Goal: Transaction & Acquisition: Purchase product/service

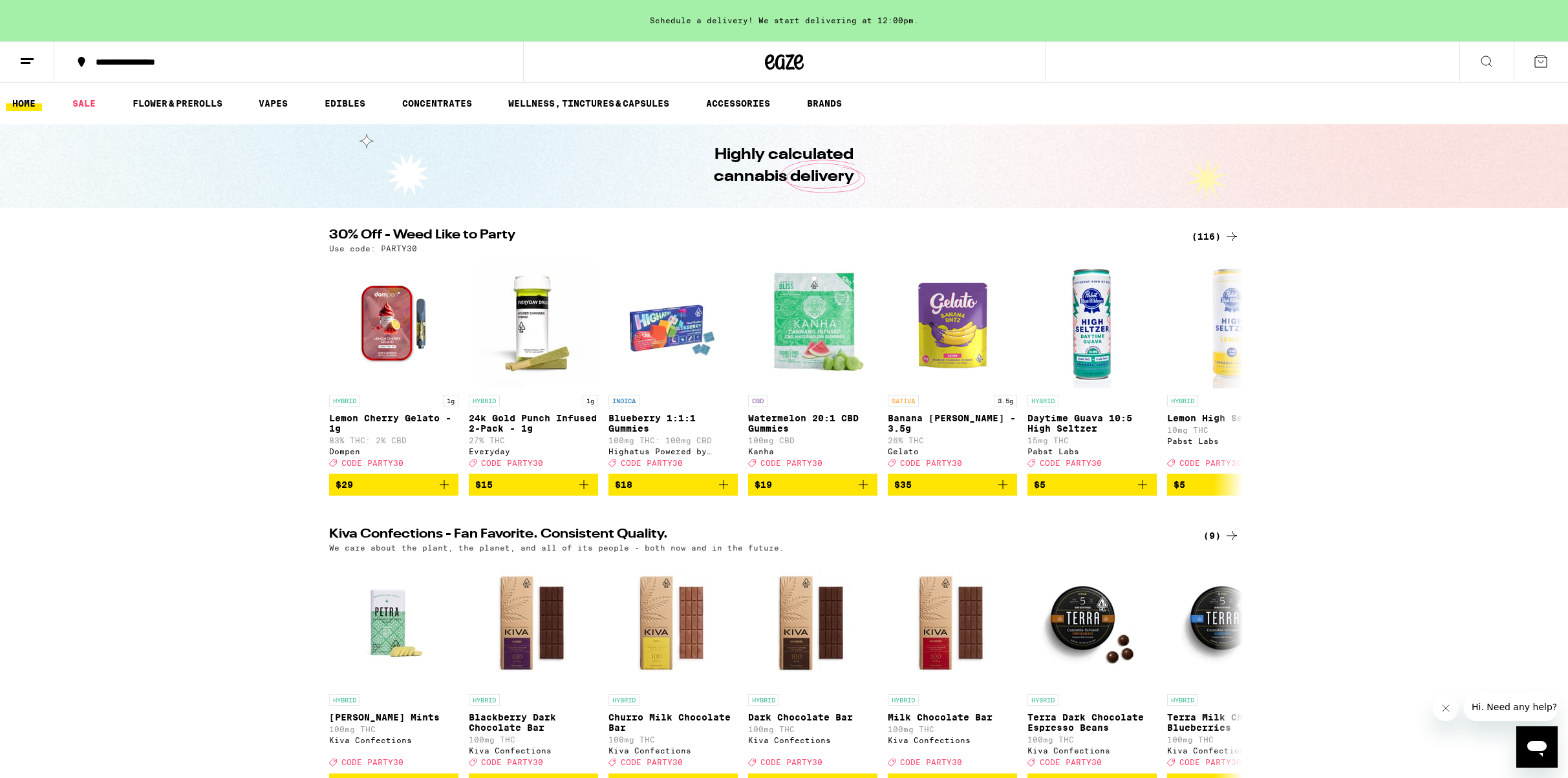
click at [1210, 234] on div "(116)" at bounding box center [1215, 236] width 48 height 16
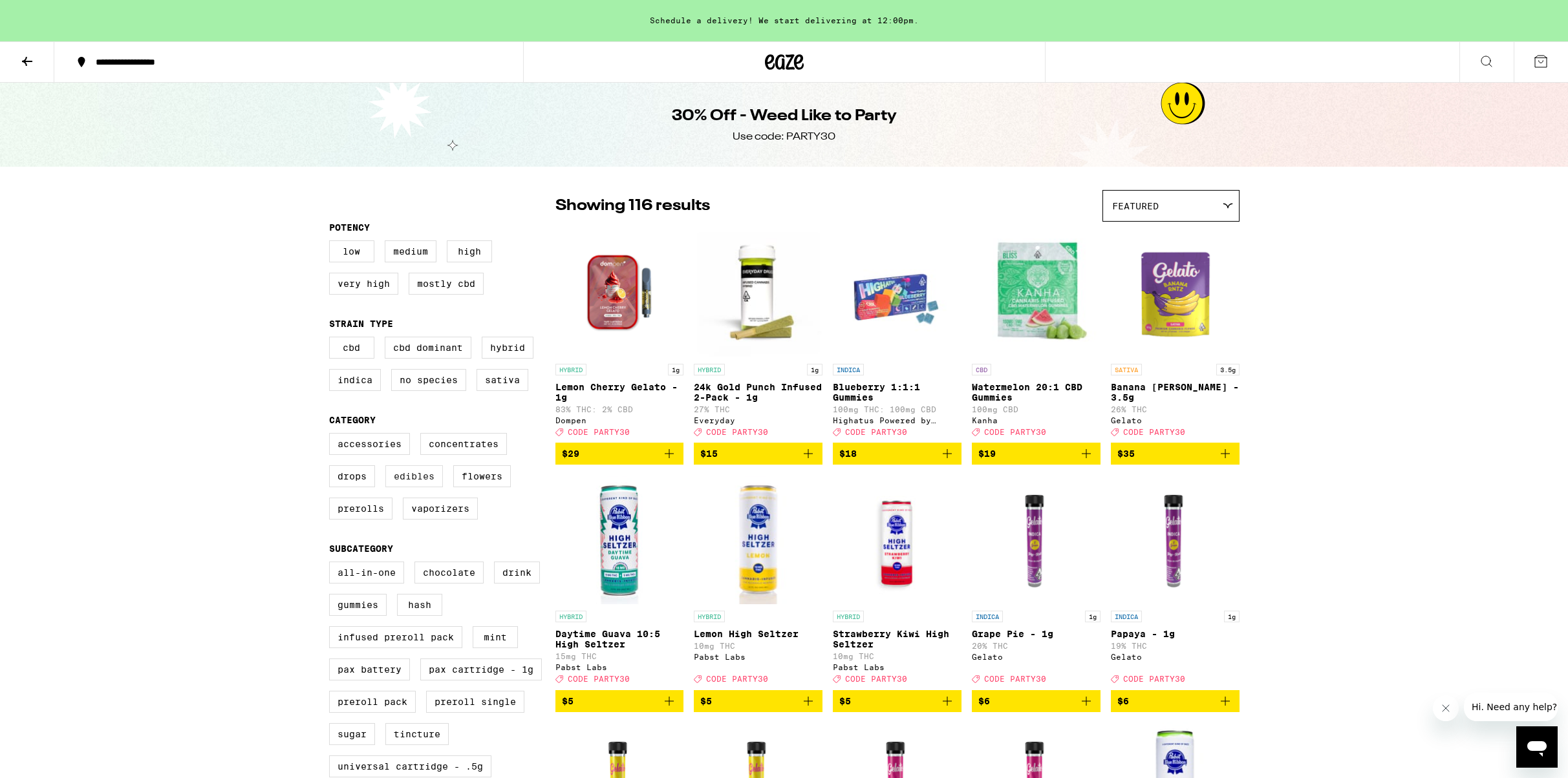
click at [414, 488] on label "Edibles" at bounding box center [414, 477] width 57 height 22
click at [332, 436] on input "Edibles" at bounding box center [331, 435] width 1 height 1
checkbox input "true"
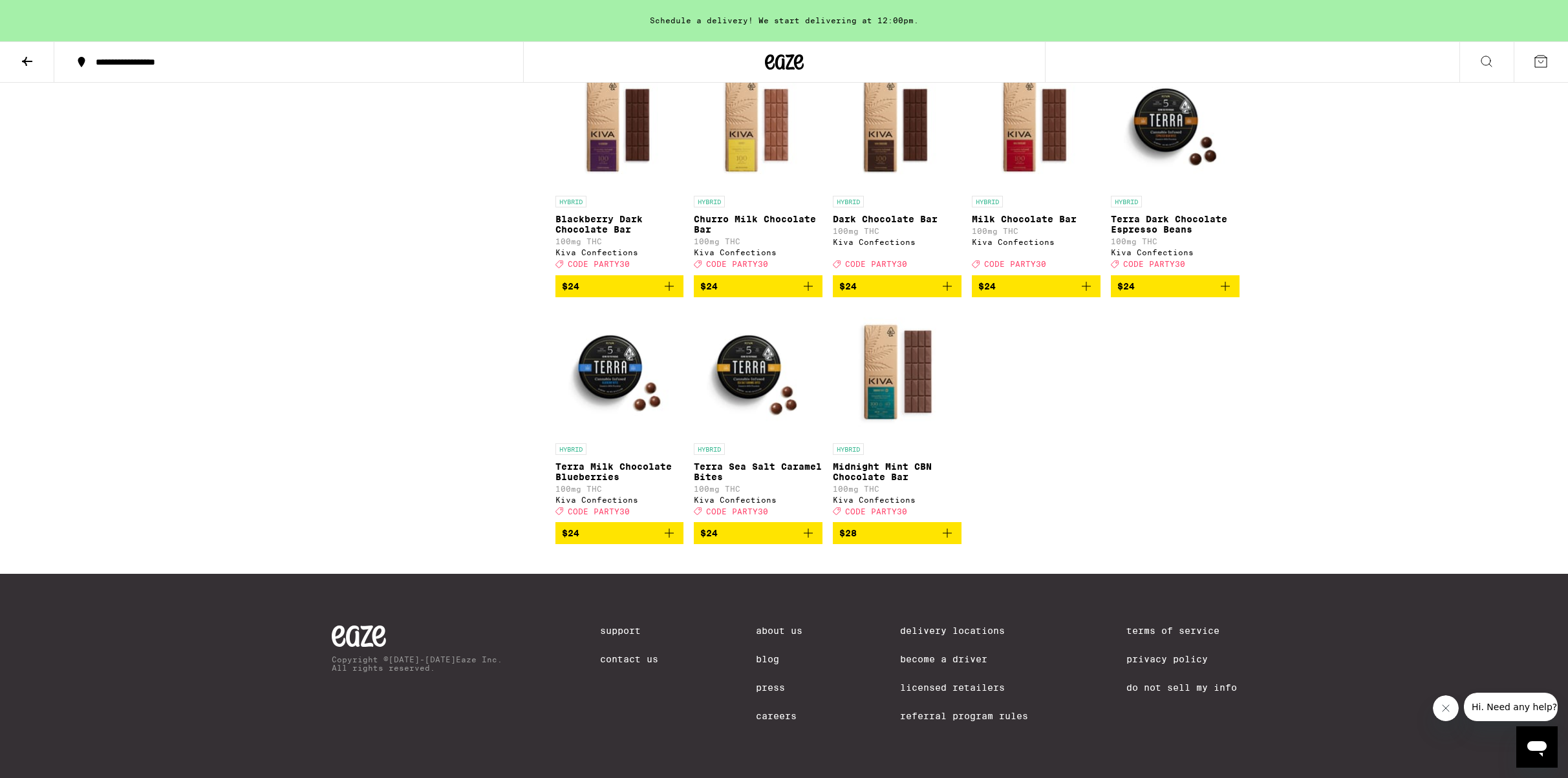
scroll to position [2486, 0]
click at [871, 462] on p "Midnight Mint CBN Chocolate Bar" at bounding box center [897, 472] width 129 height 21
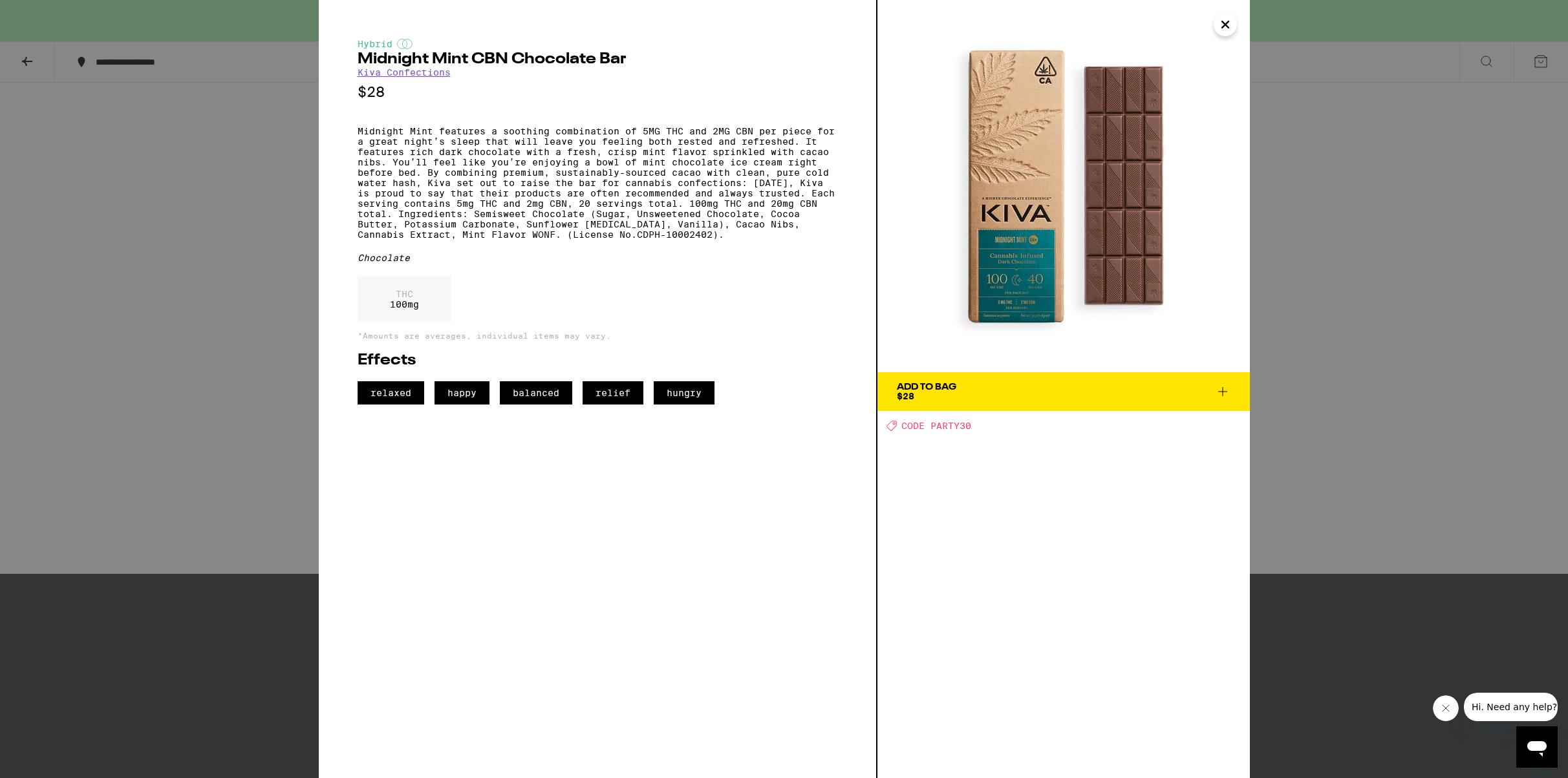
click at [221, 261] on div "Hybrid Midnight Mint CBN Chocolate Bar Kiva Confections $28 Midnight Mint featu…" at bounding box center [784, 389] width 1568 height 778
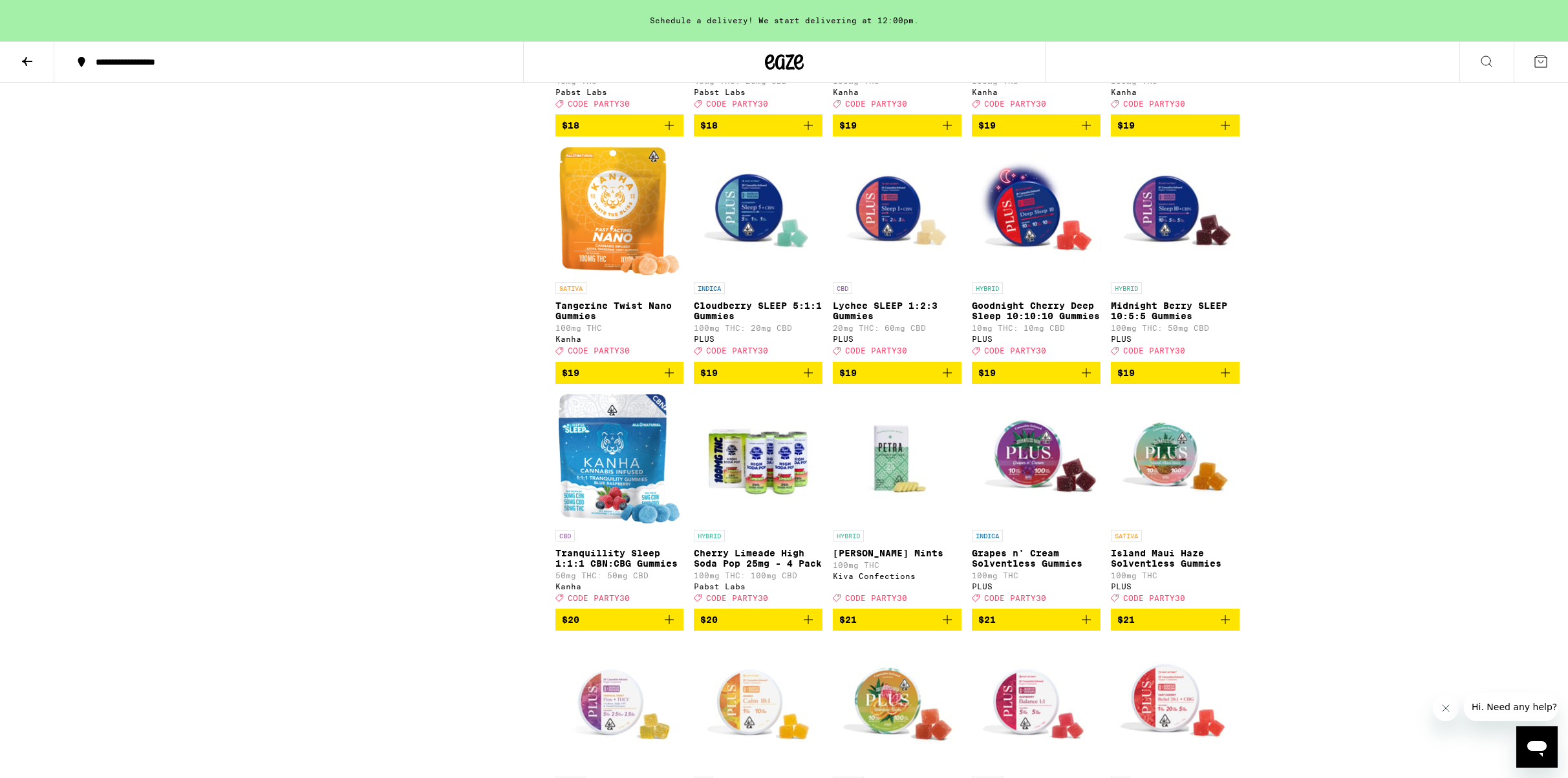
scroll to position [1313, 0]
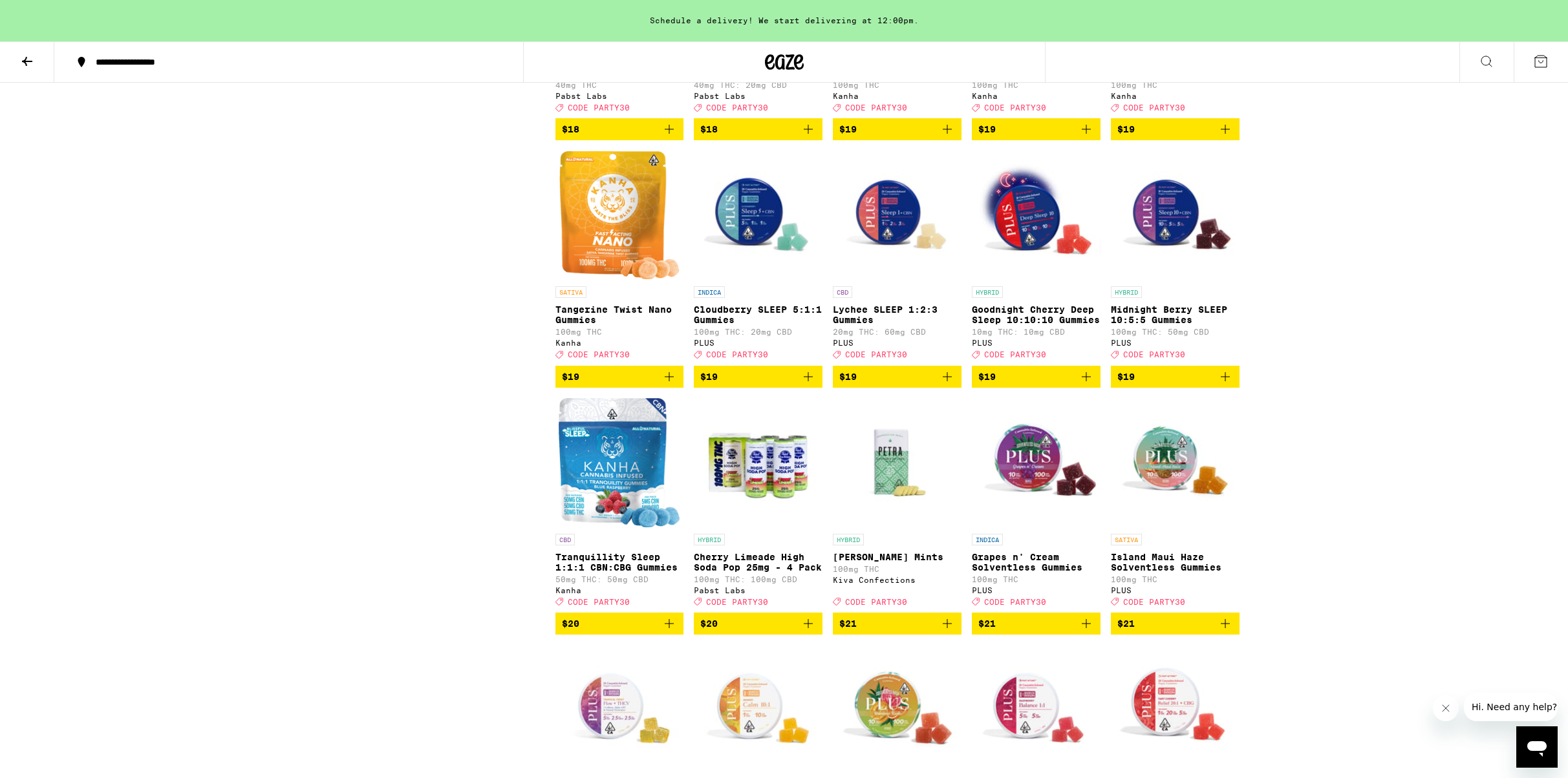
click at [1077, 385] on span "$19" at bounding box center [1036, 377] width 116 height 16
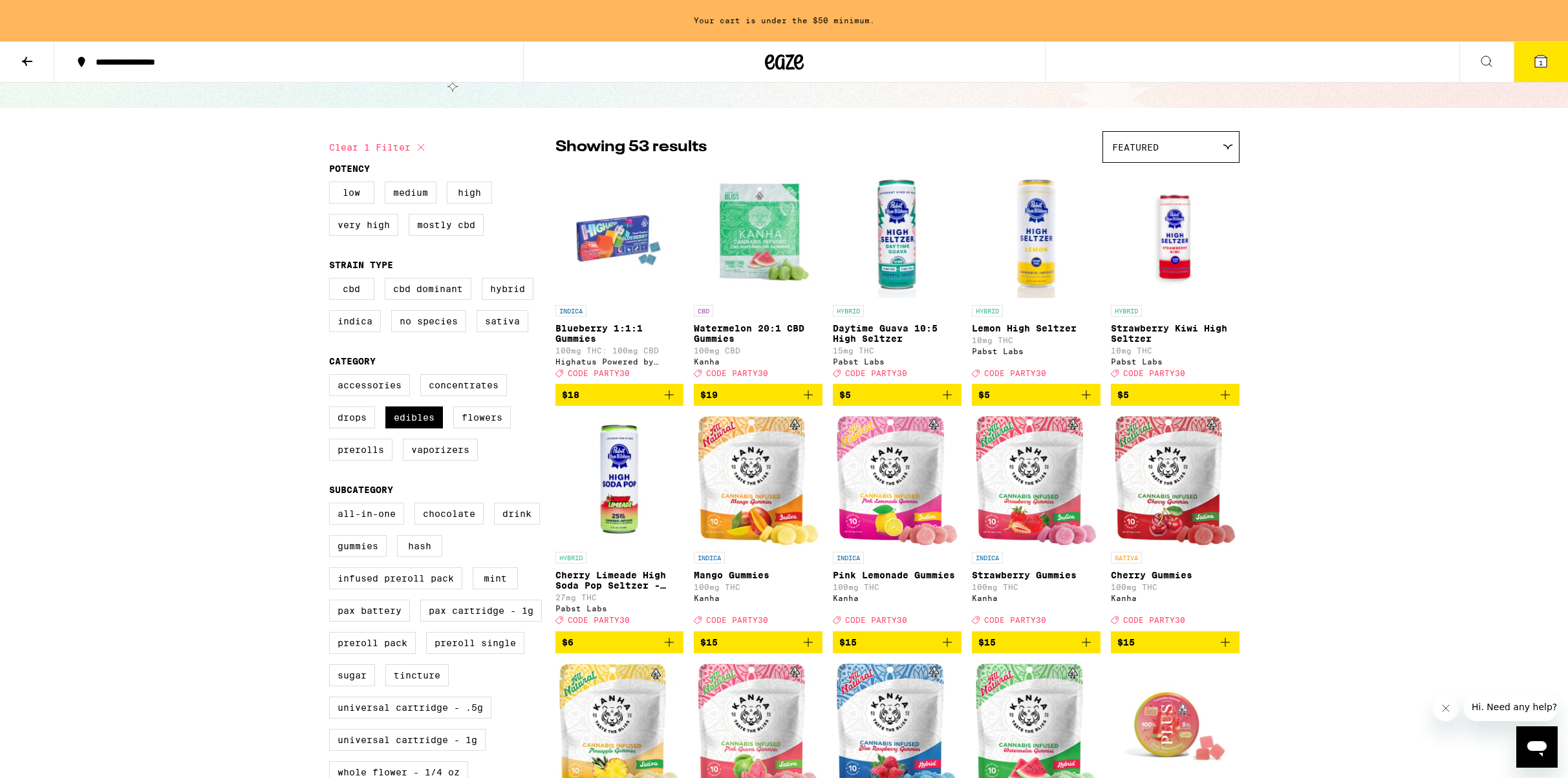
scroll to position [0, 0]
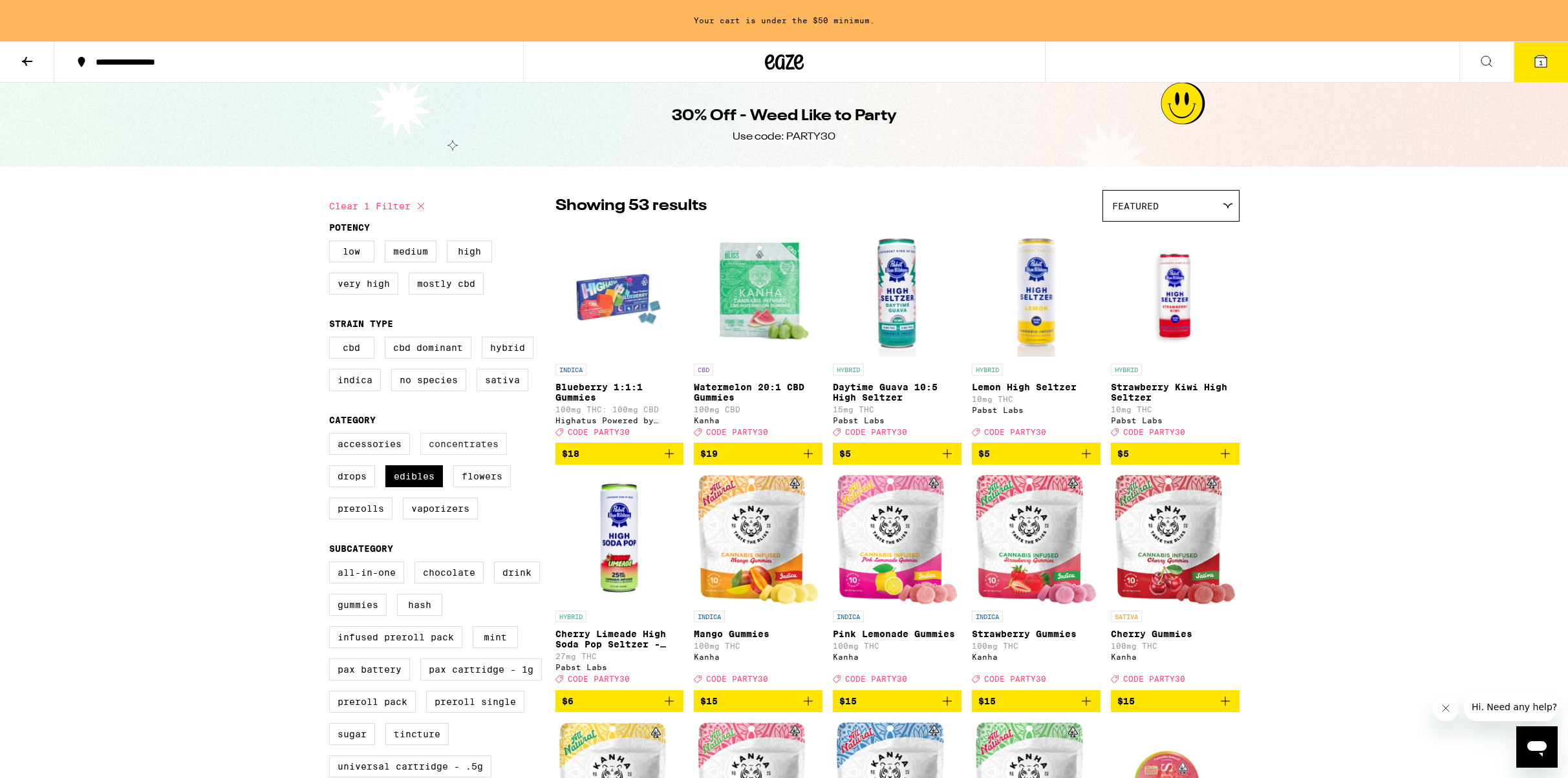
click at [454, 454] on label "Concentrates" at bounding box center [463, 444] width 87 height 22
click at [332, 436] on input "Concentrates" at bounding box center [331, 435] width 1 height 1
checkbox input "true"
click at [410, 488] on label "Edibles" at bounding box center [414, 477] width 57 height 22
click at [332, 436] on input "Edibles" at bounding box center [331, 435] width 1 height 1
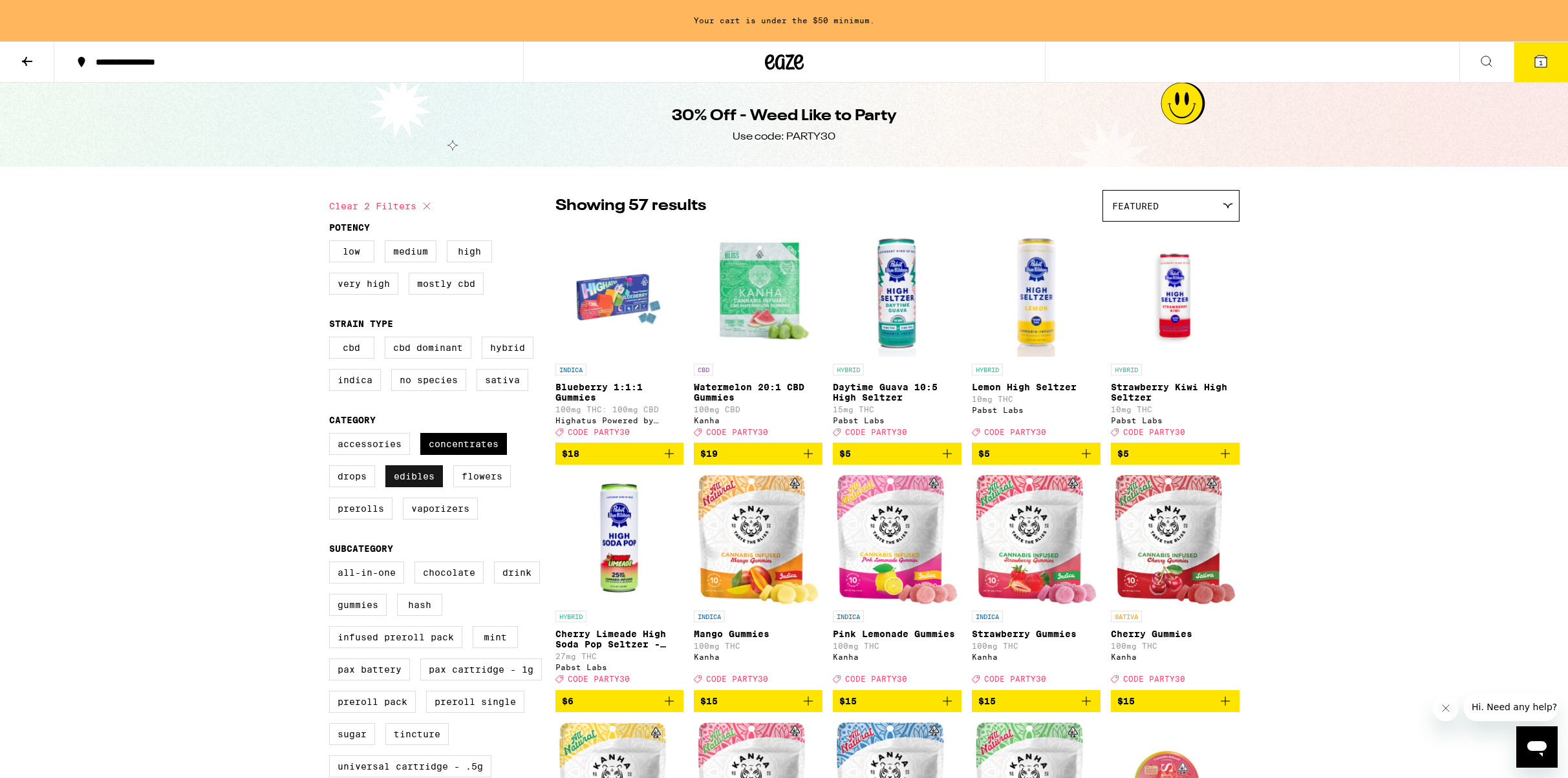
checkbox input "false"
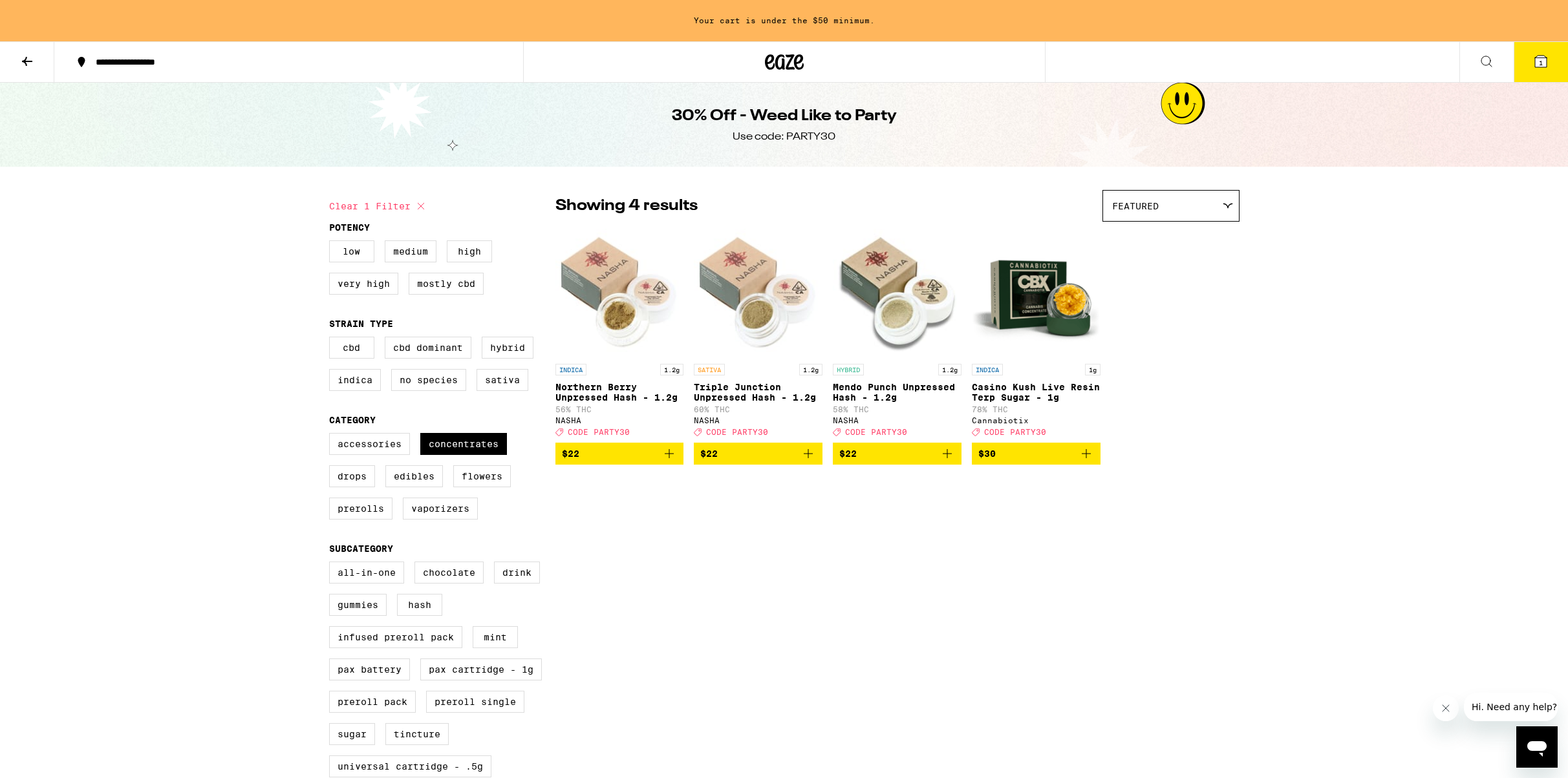
click at [807, 458] on icon "Add to bag" at bounding box center [808, 454] width 9 height 9
click at [363, 455] on label "Accessories" at bounding box center [369, 444] width 81 height 22
click at [332, 436] on input "Accessories" at bounding box center [331, 435] width 1 height 1
checkbox input "true"
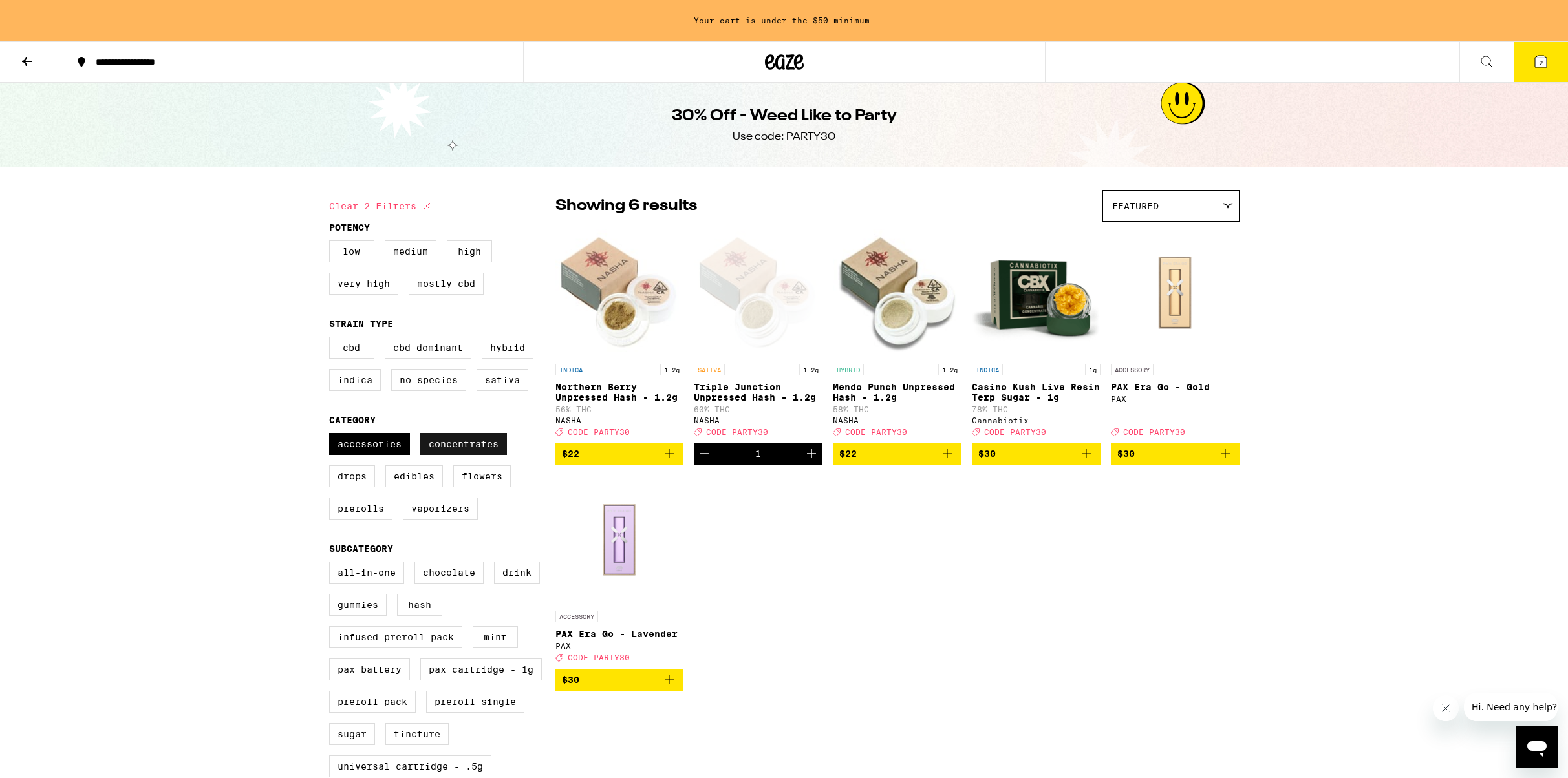
click at [452, 455] on label "Concentrates" at bounding box center [463, 444] width 87 height 22
click at [332, 436] on input "Concentrates" at bounding box center [331, 435] width 1 height 1
checkbox input "false"
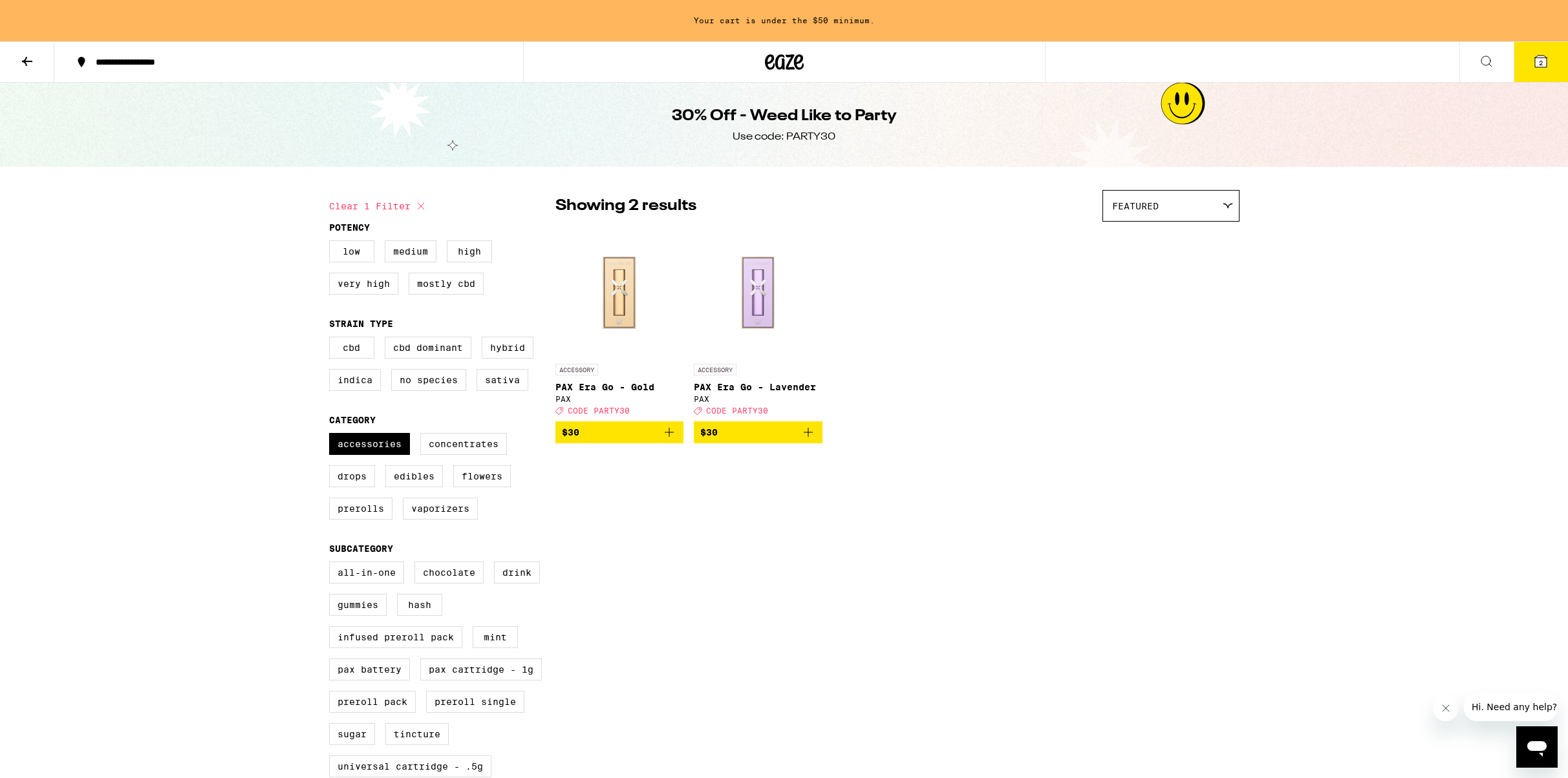
click at [593, 369] on p "ACCESSORY" at bounding box center [577, 370] width 43 height 12
click at [353, 455] on label "Accessories" at bounding box center [369, 444] width 81 height 22
click at [332, 436] on input "Accessories" at bounding box center [331, 435] width 1 height 1
checkbox input "false"
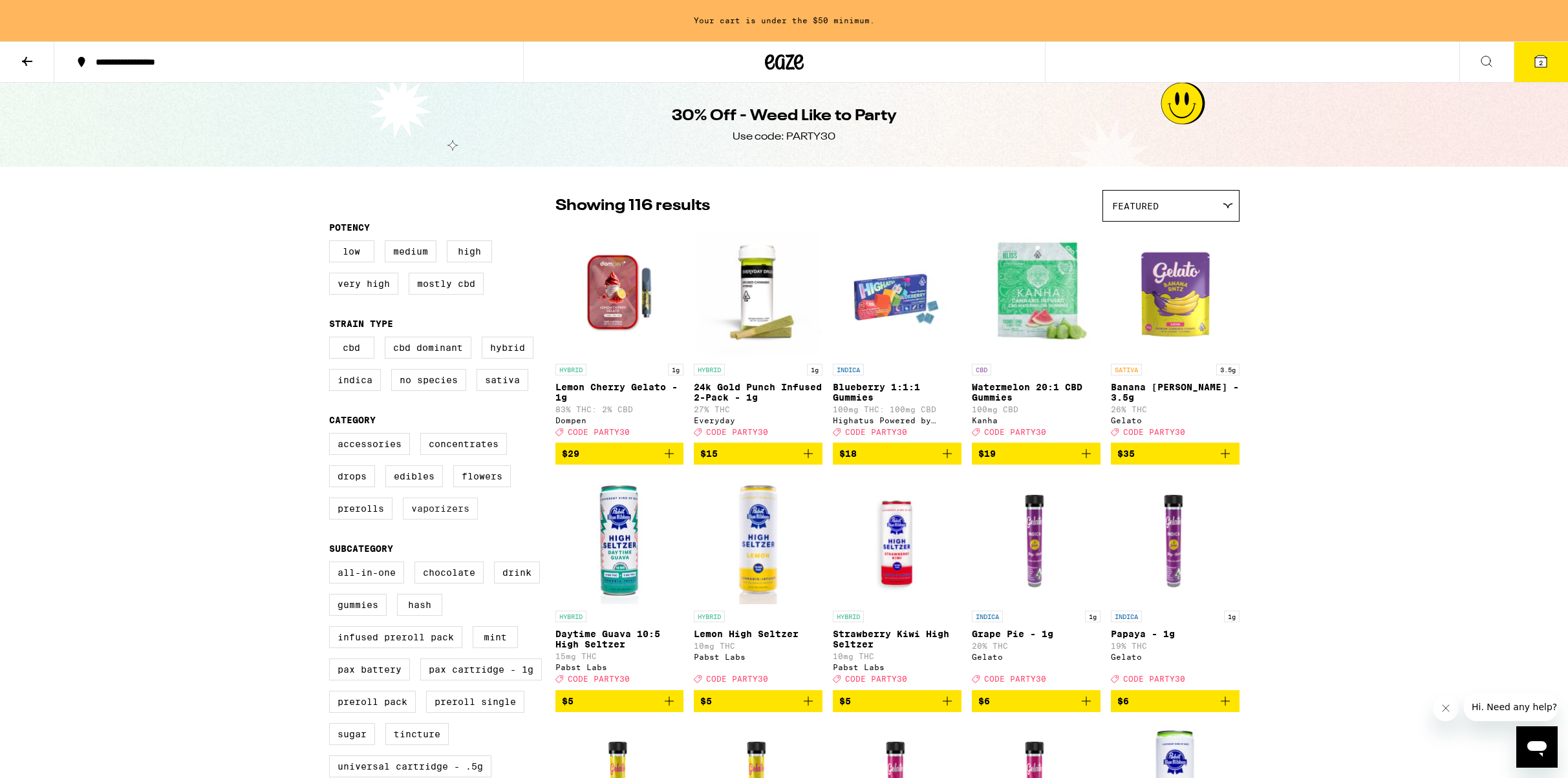
click at [438, 520] on label "Vaporizers" at bounding box center [440, 509] width 75 height 22
click at [332, 436] on input "Vaporizers" at bounding box center [331, 435] width 1 height 1
checkbox input "true"
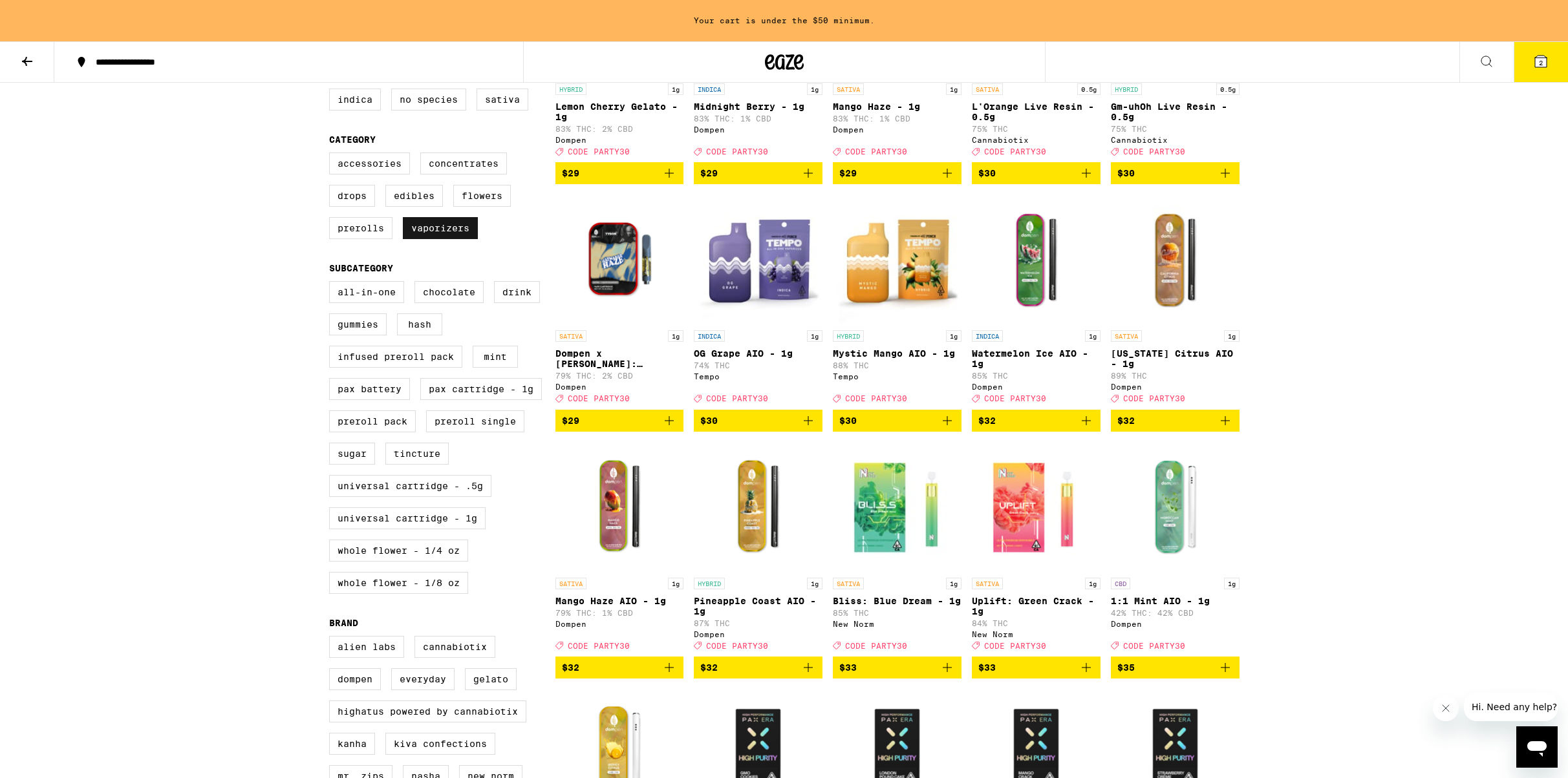
scroll to position [283, 0]
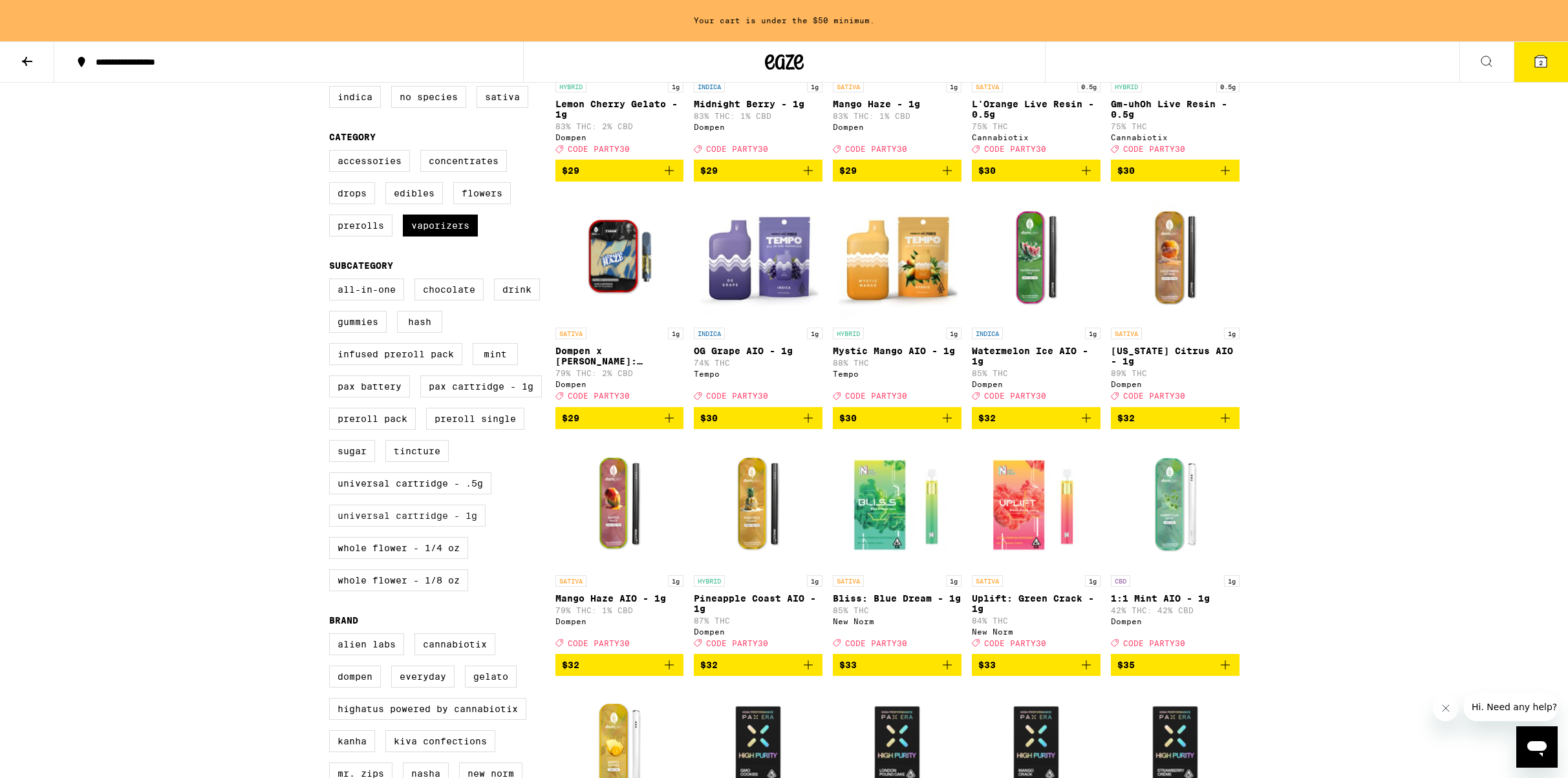
click at [409, 527] on label "Universal Cartridge - 1g" at bounding box center [407, 516] width 156 height 22
click at [332, 281] on input "Universal Cartridge - 1g" at bounding box center [331, 281] width 1 height 1
checkbox input "true"
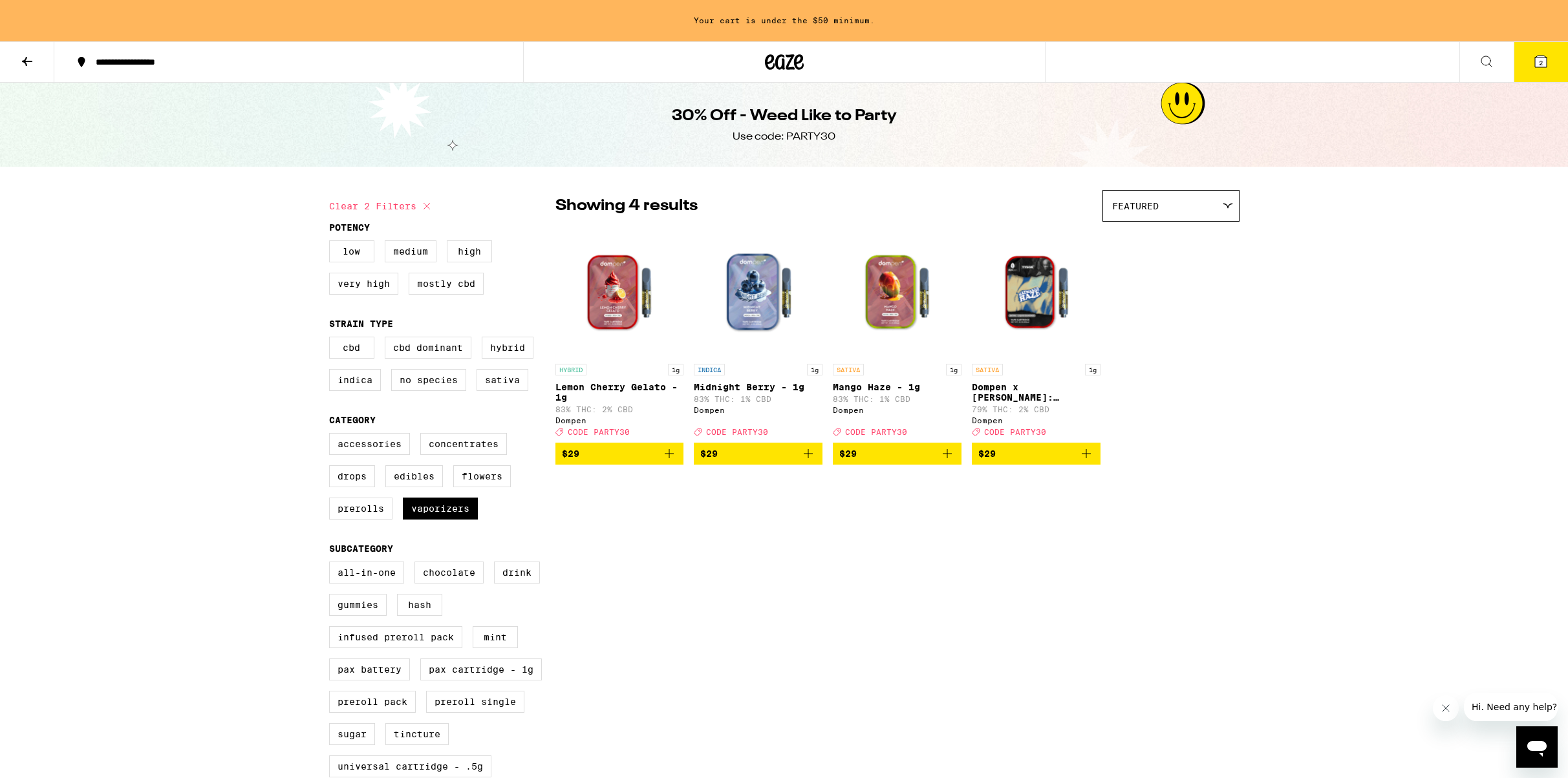
click at [667, 461] on icon "Add to bag" at bounding box center [669, 454] width 16 height 16
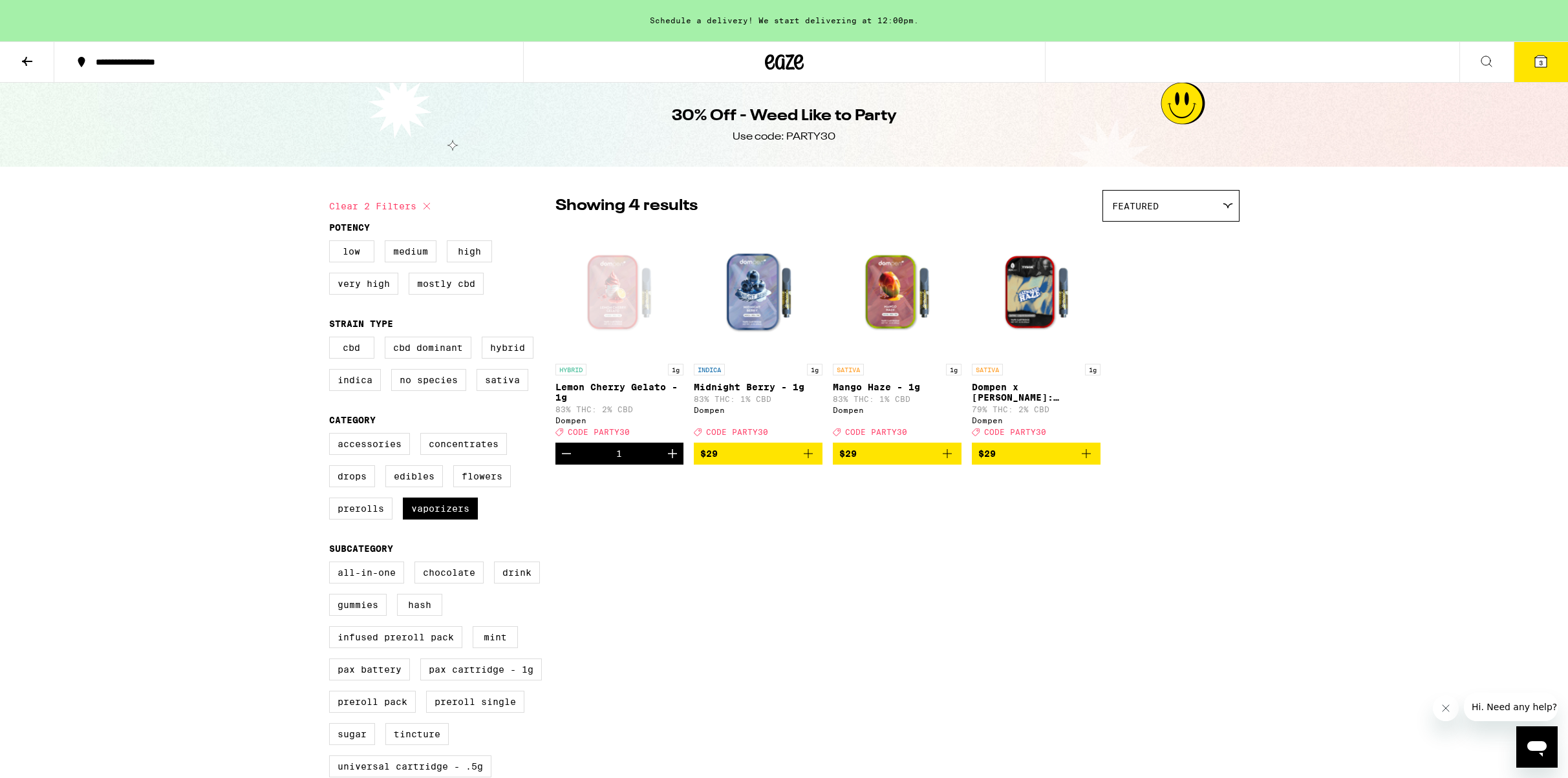
click at [1545, 64] on icon at bounding box center [1541, 61] width 12 height 12
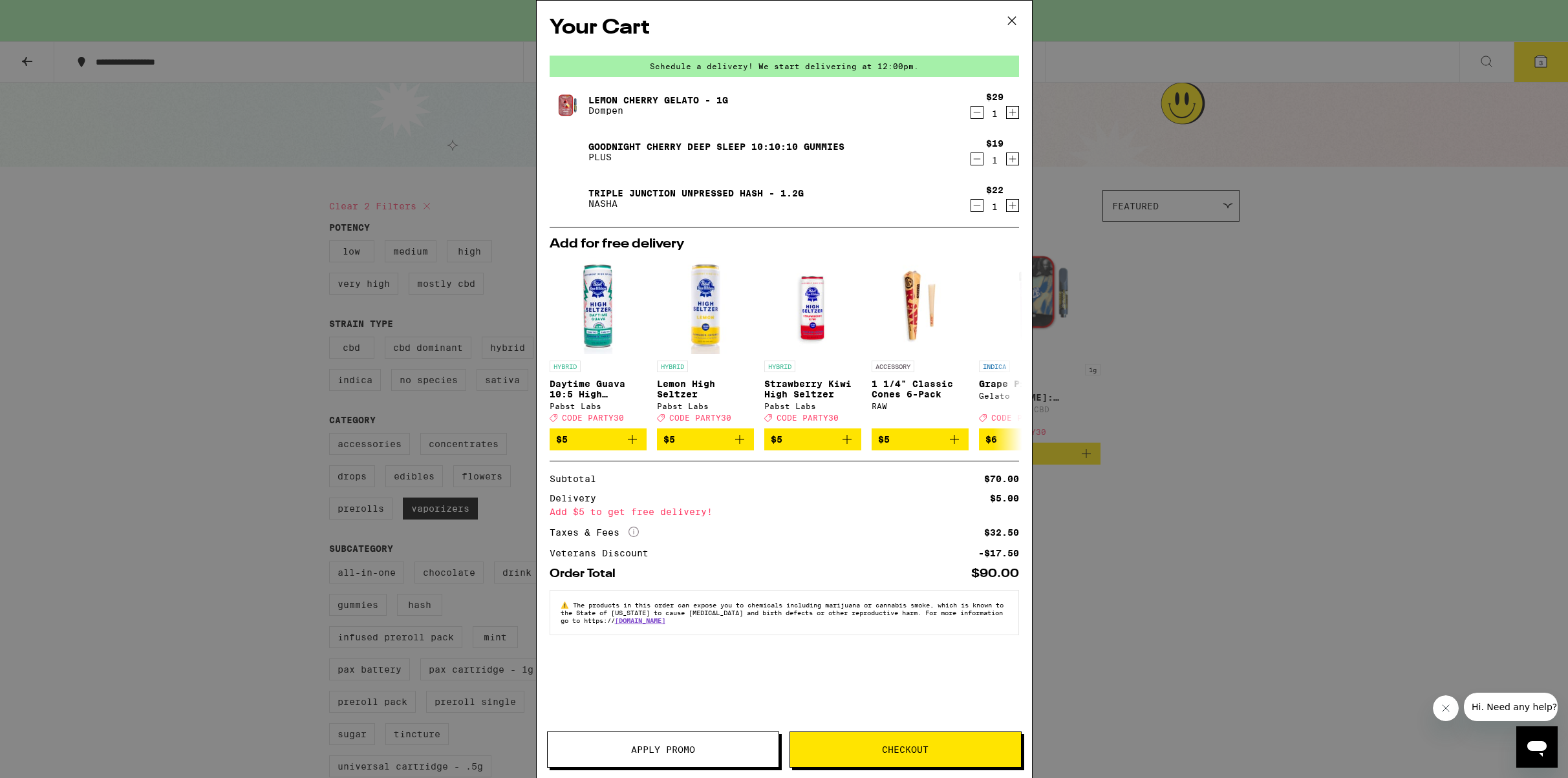
click at [1015, 161] on icon "Increment" at bounding box center [1013, 159] width 12 height 16
click at [656, 749] on span "Apply Promo" at bounding box center [663, 750] width 64 height 9
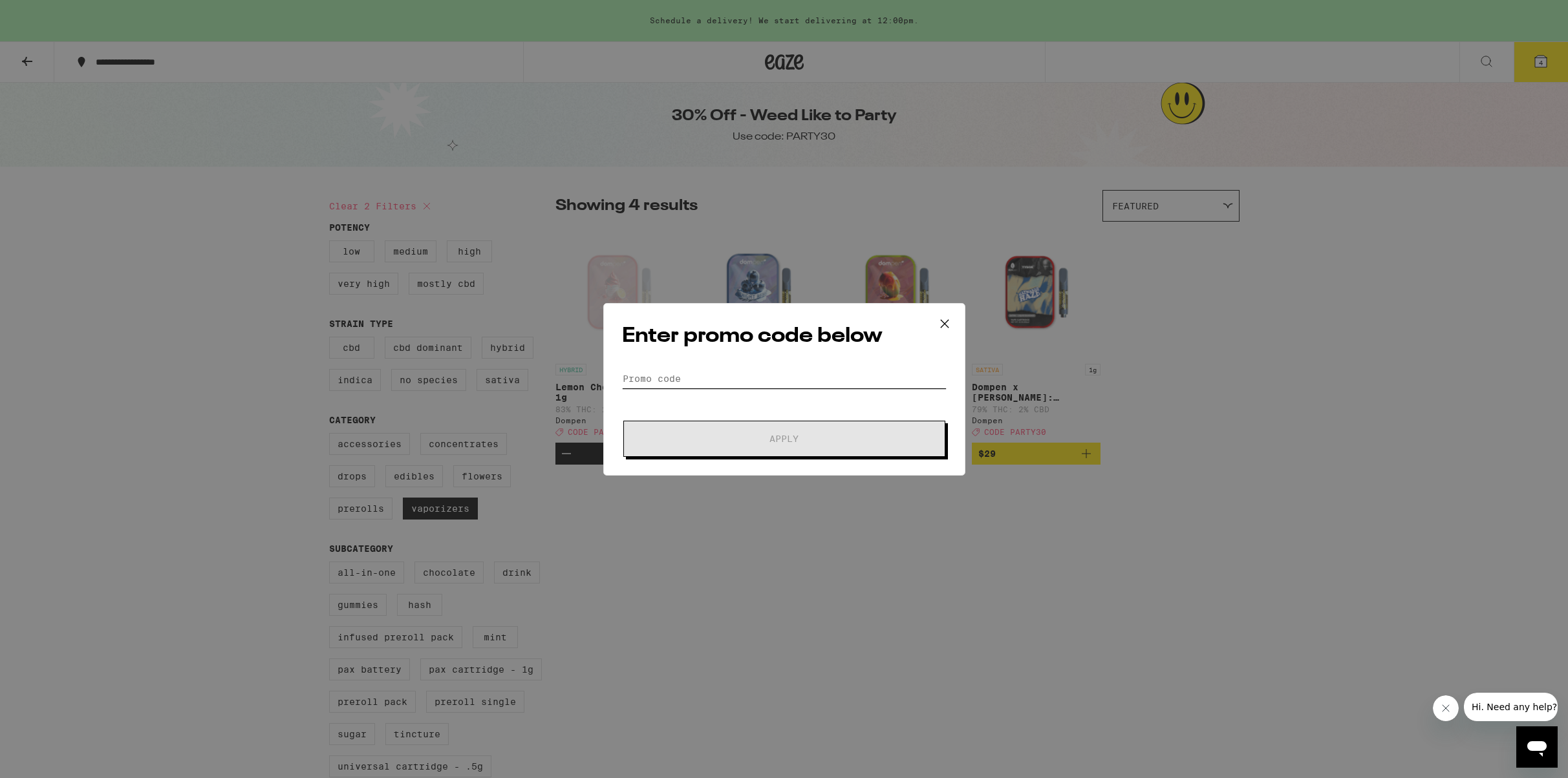
click at [703, 383] on input "Promo Code" at bounding box center [784, 379] width 324 height 20
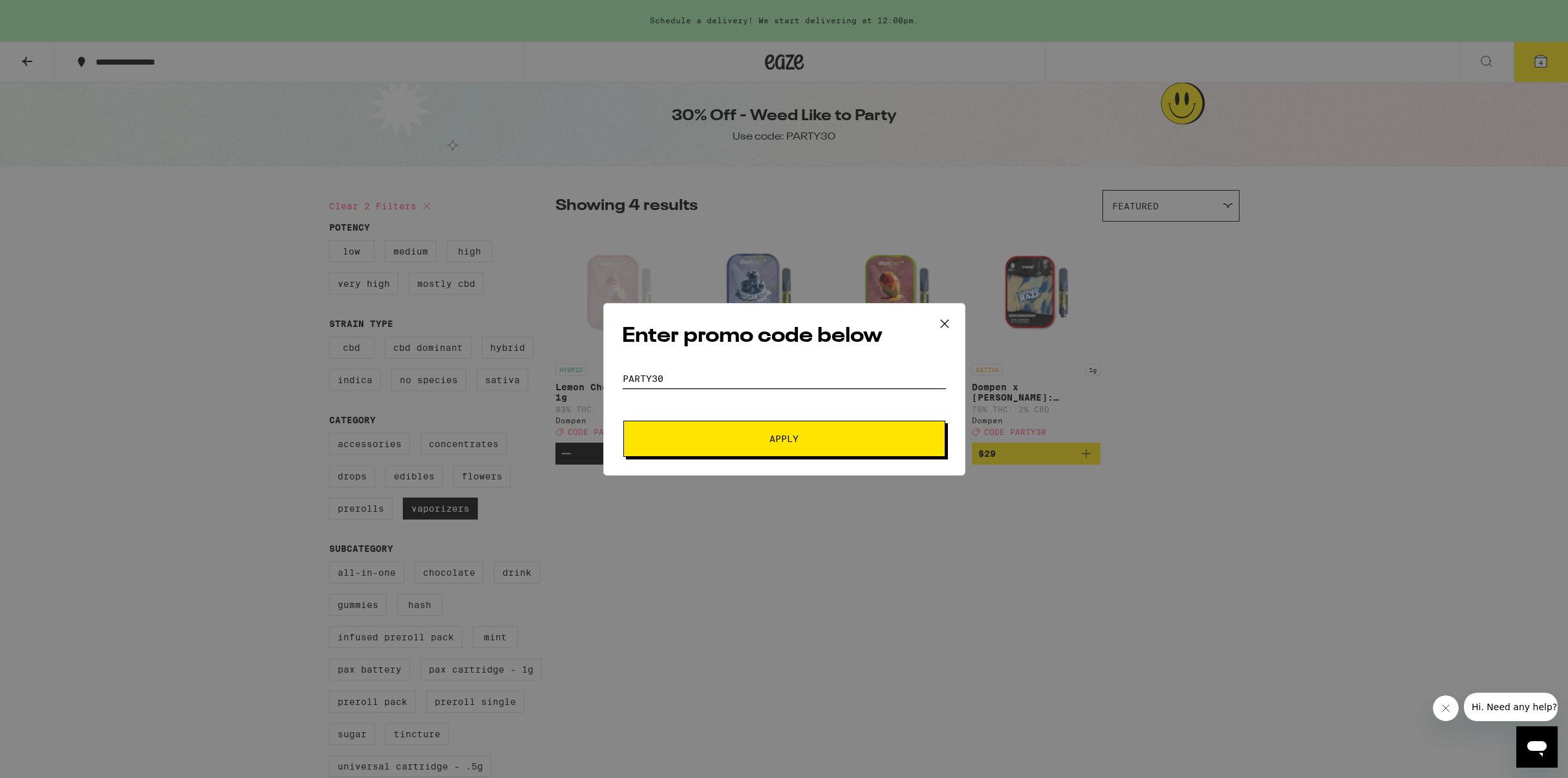
type input "party30"
click at [721, 430] on button "Apply" at bounding box center [784, 439] width 322 height 36
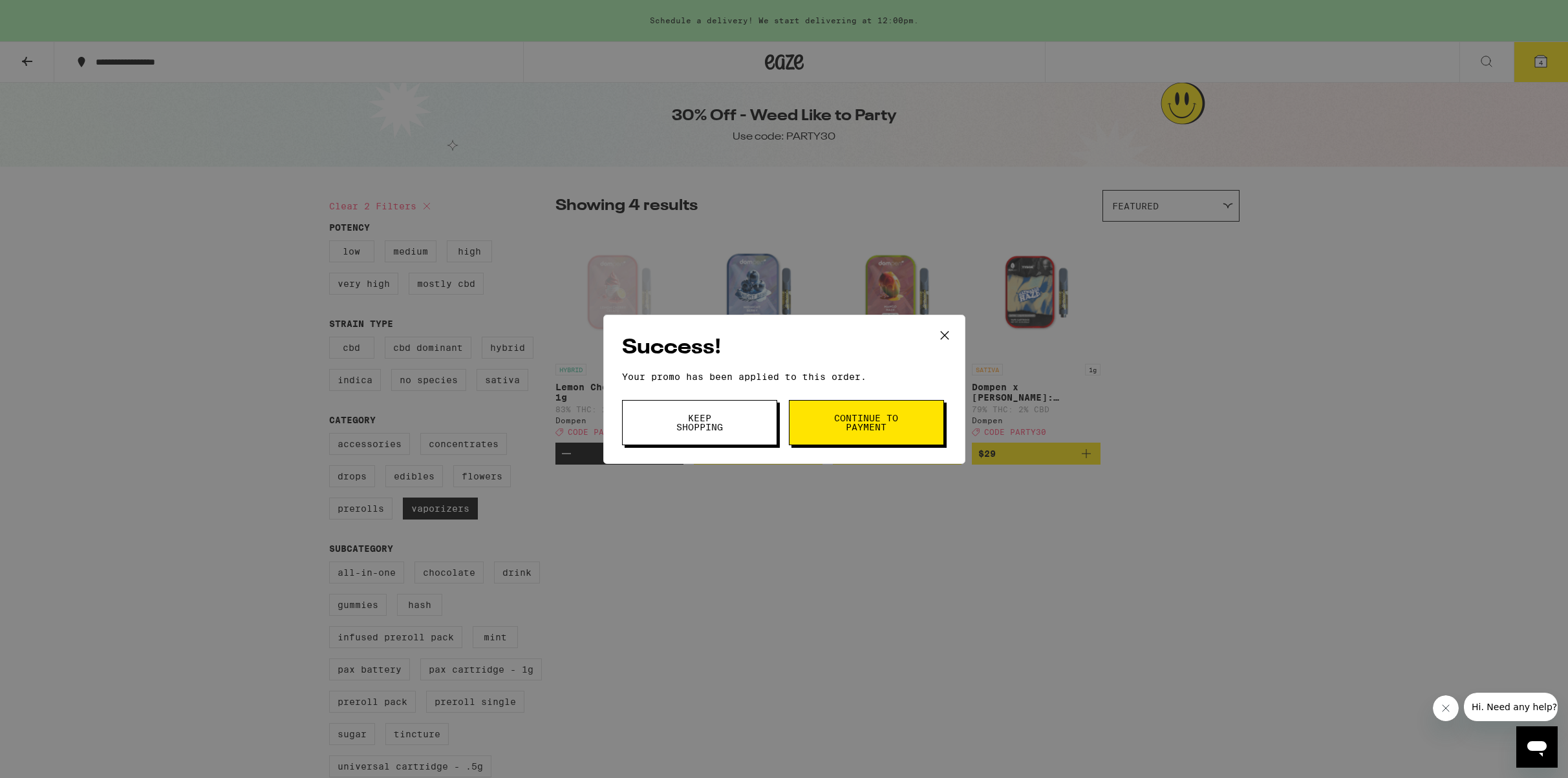
click at [849, 425] on span "Continue to payment" at bounding box center [866, 423] width 66 height 18
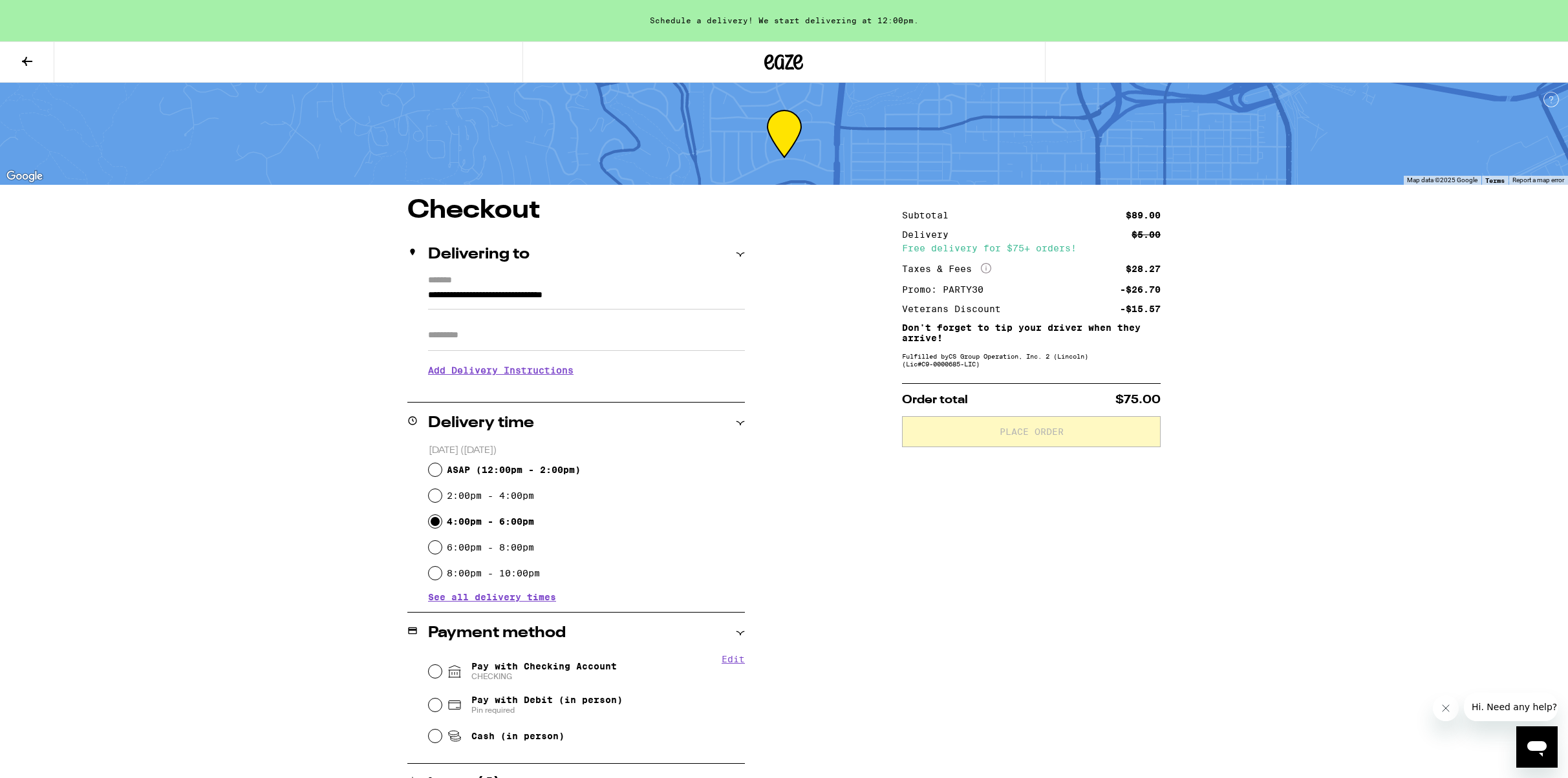
click at [436, 523] on input "4:00pm - 6:00pm" at bounding box center [435, 521] width 13 height 13
radio input "true"
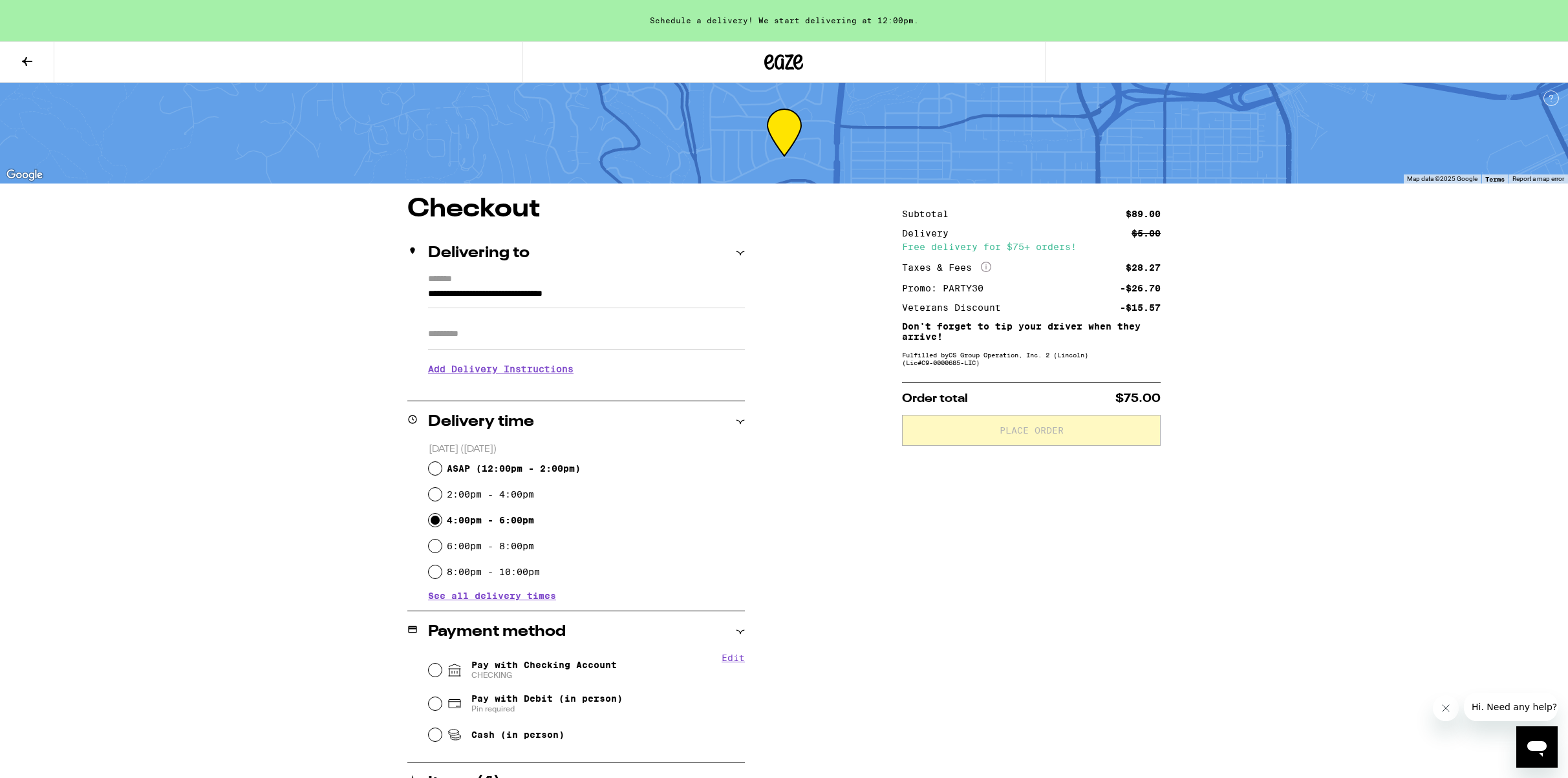
scroll to position [1, 0]
click at [438, 673] on input "Pay with Checking Account CHECKING" at bounding box center [435, 671] width 13 height 13
radio input "true"
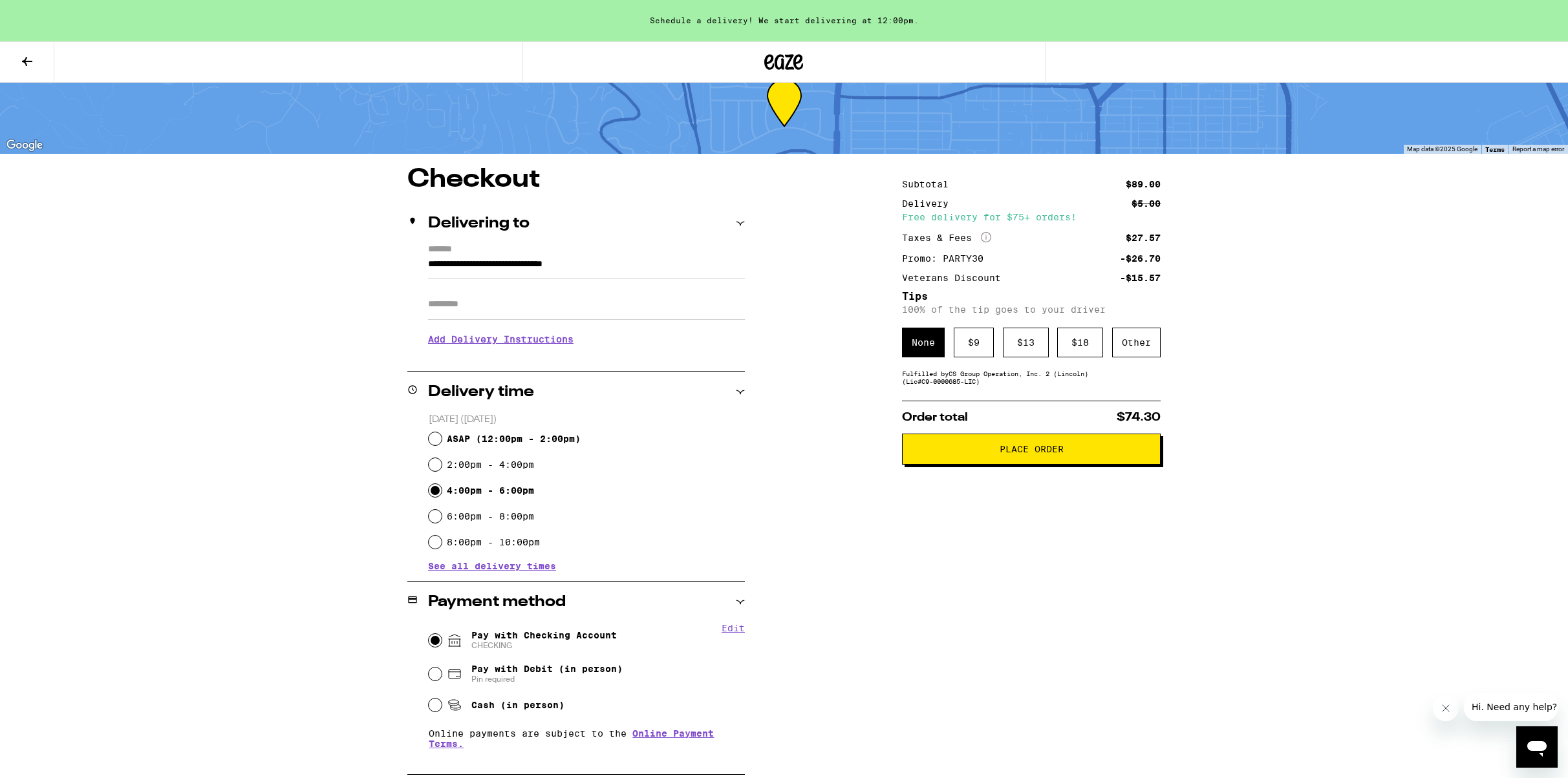
scroll to position [32, 0]
click at [971, 345] on div "$ 9" at bounding box center [973, 342] width 40 height 30
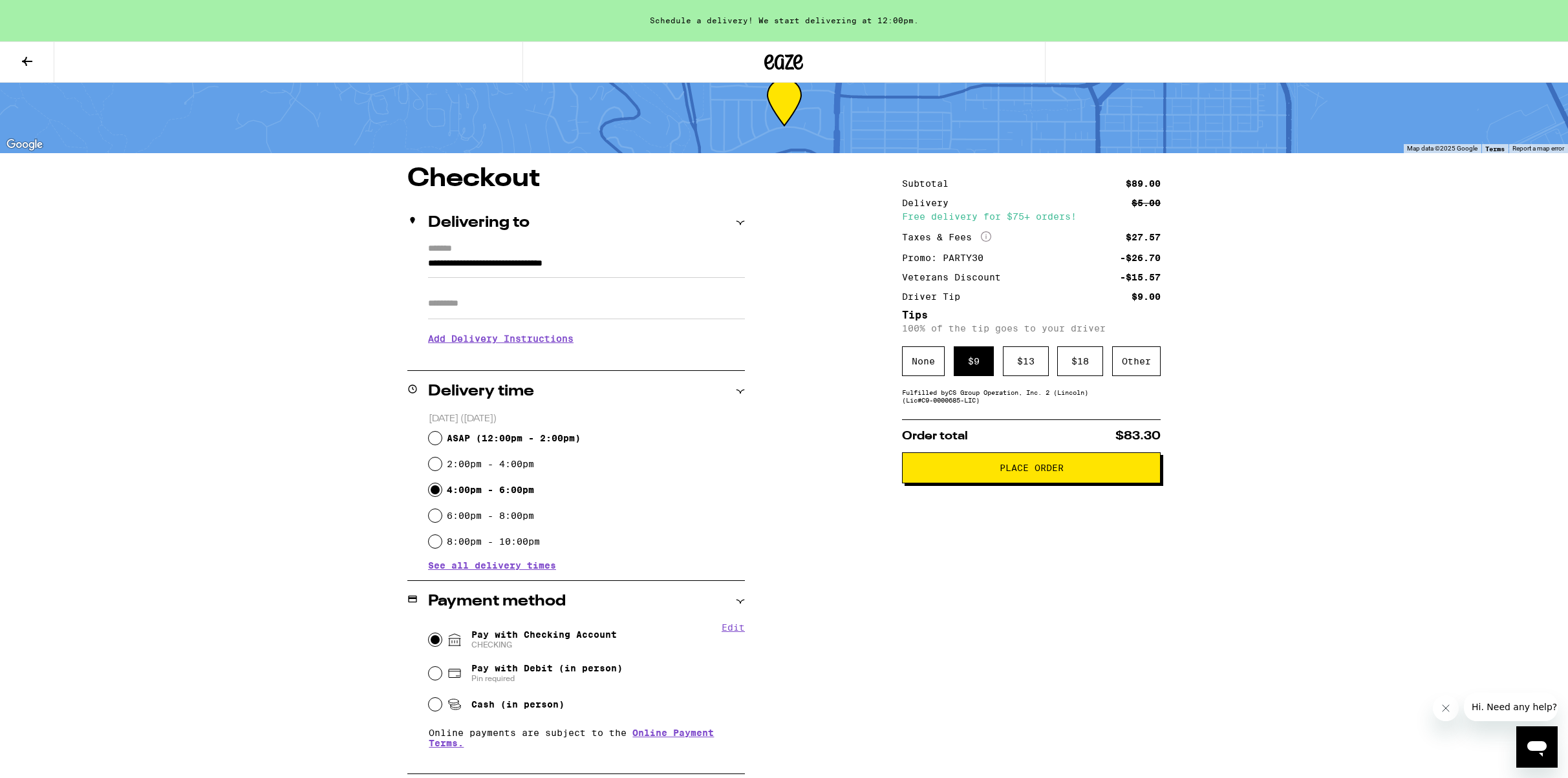
click at [1030, 473] on span "Place Order" at bounding box center [1031, 468] width 64 height 9
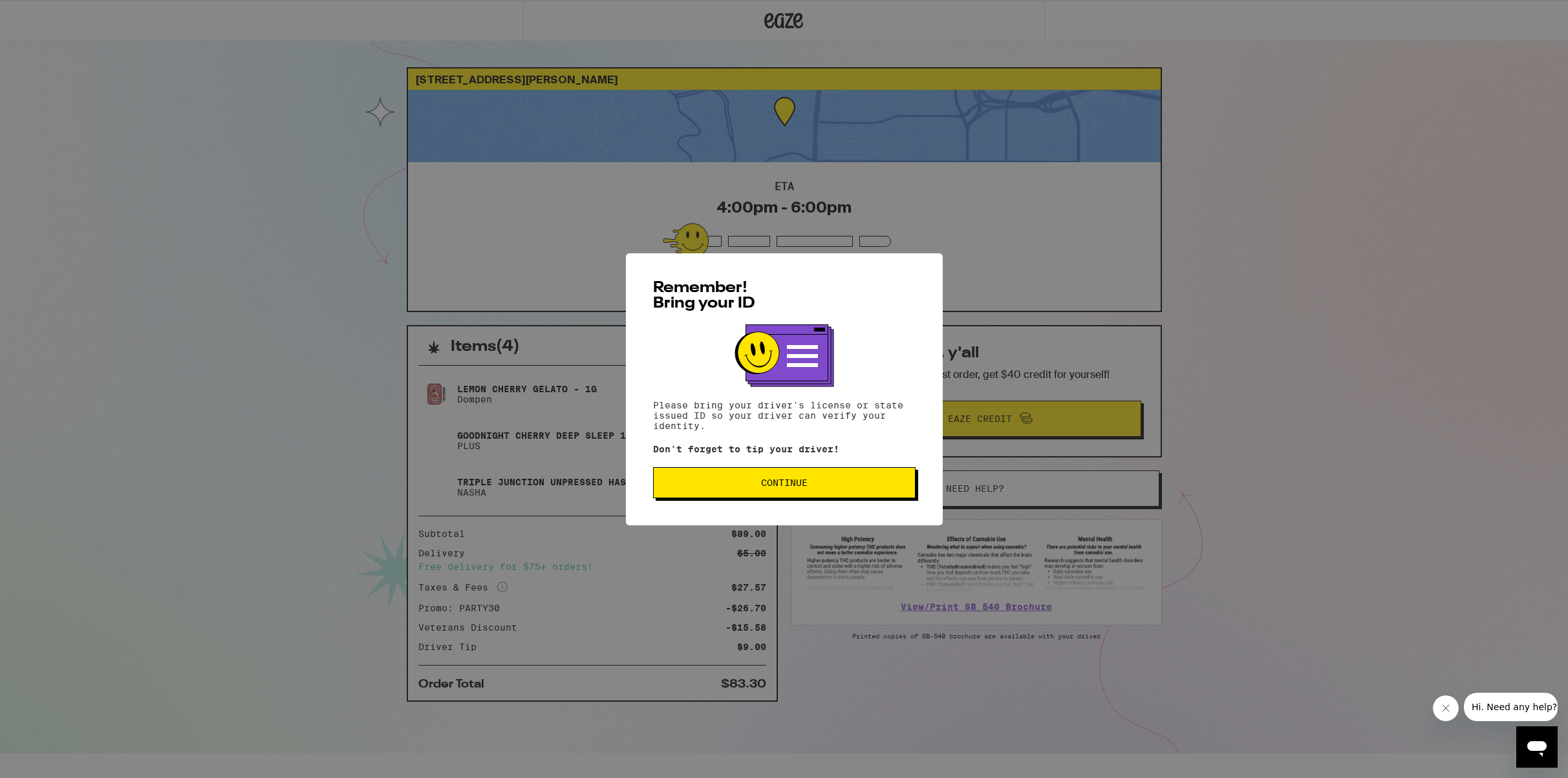
click at [789, 482] on span "Continue" at bounding box center [784, 483] width 46 height 9
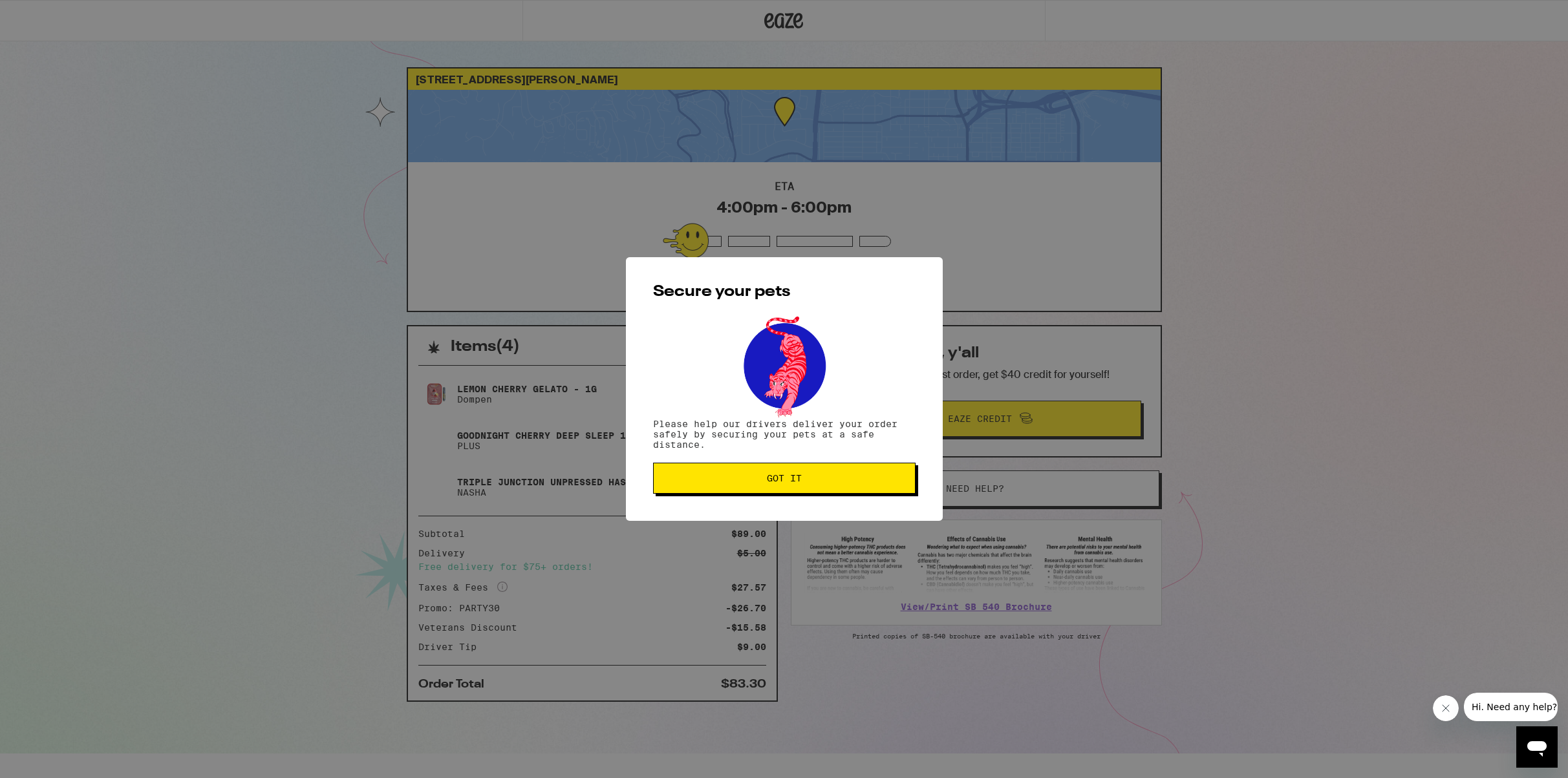
click at [789, 482] on span "Got it" at bounding box center [785, 479] width 35 height 9
